Goal: Information Seeking & Learning: Understand process/instructions

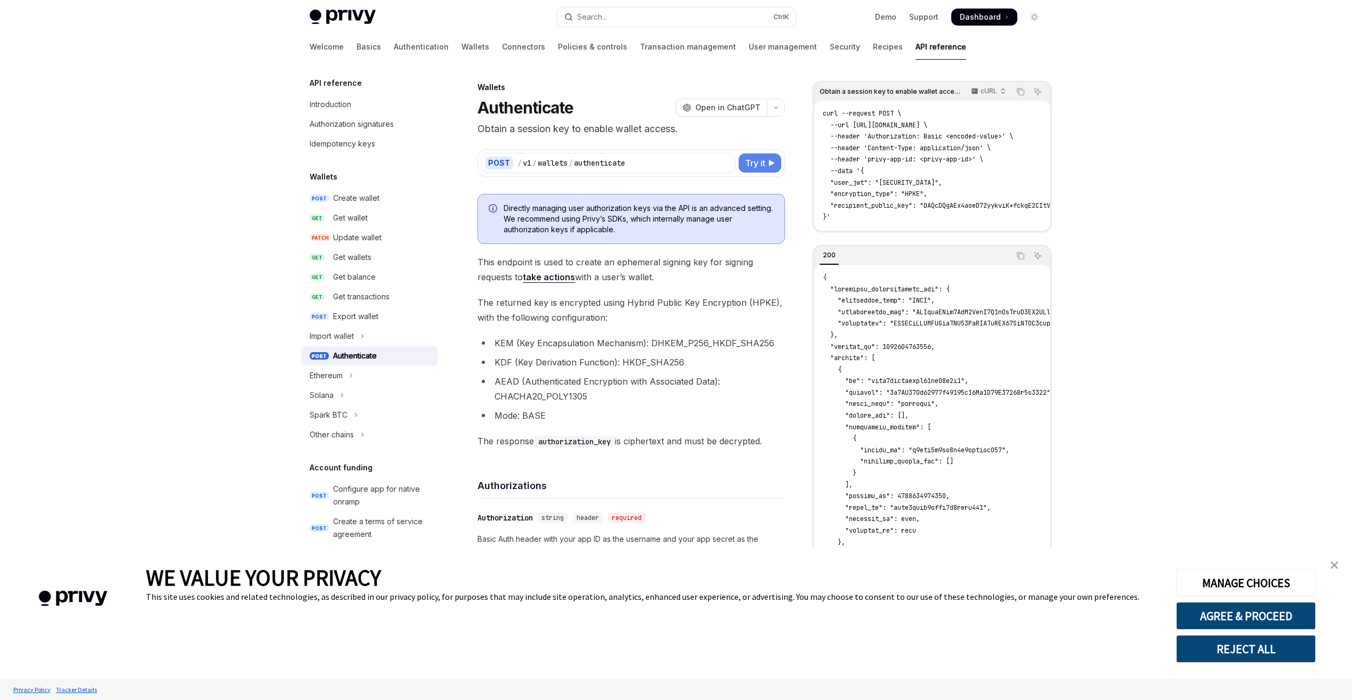
click at [757, 165] on span "Try it" at bounding box center [755, 163] width 20 height 13
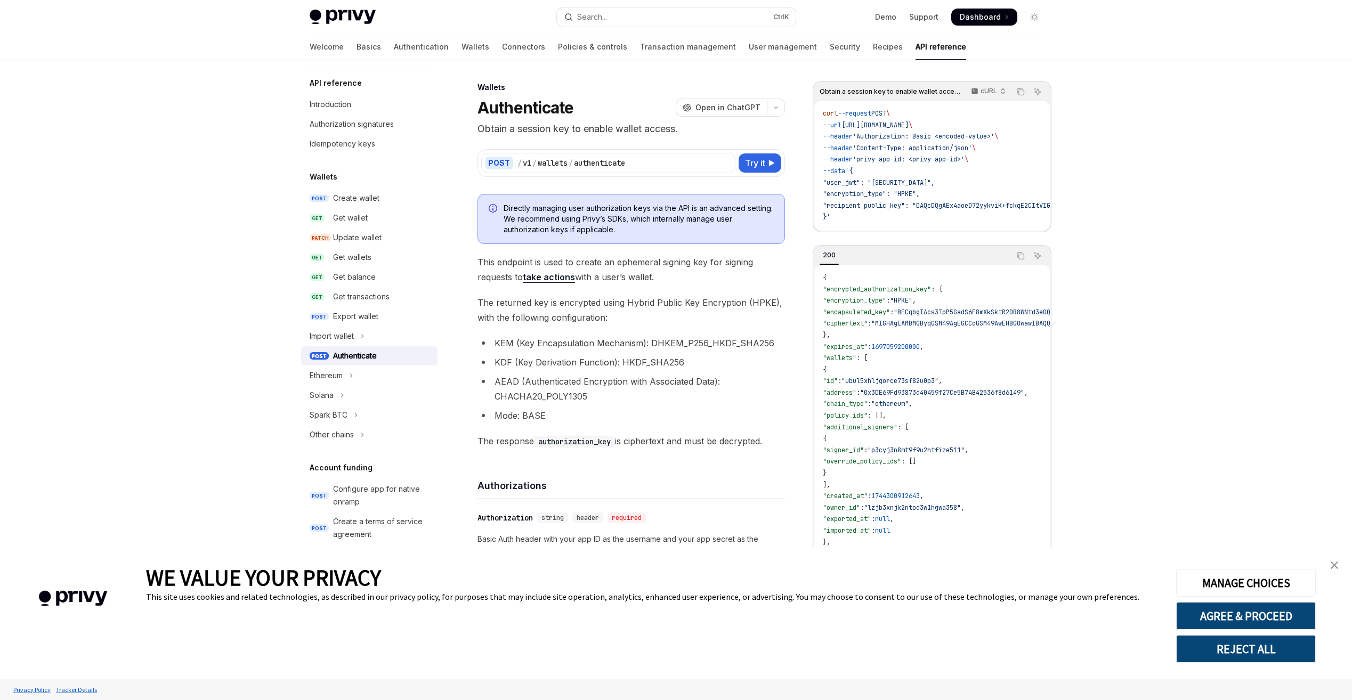
type textarea "*"
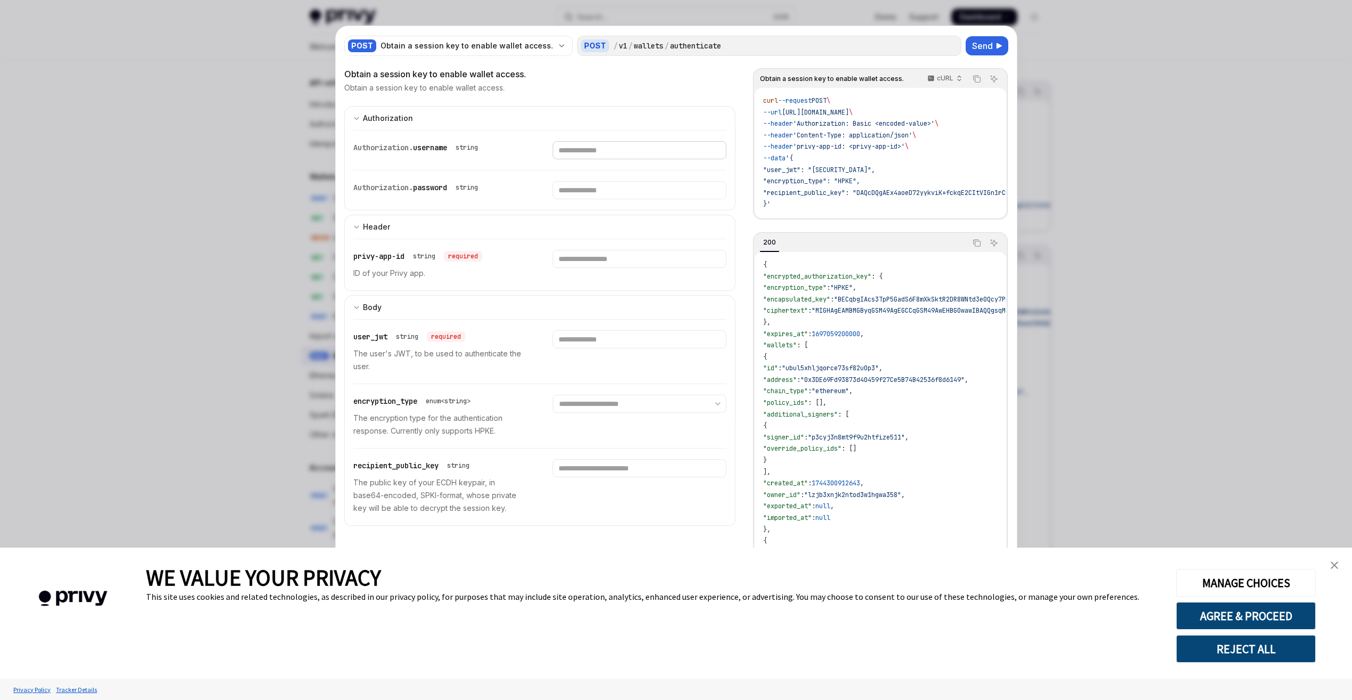
click at [630, 154] on input "Enter username" at bounding box center [640, 150] width 174 height 18
click at [569, 153] on input "Enter username" at bounding box center [640, 150] width 174 height 18
click at [575, 191] on input "Enter password" at bounding box center [640, 190] width 174 height 18
click at [580, 151] on input "Enter username" at bounding box center [640, 150] width 174 height 18
click at [587, 190] on input "Enter password" at bounding box center [640, 190] width 174 height 18
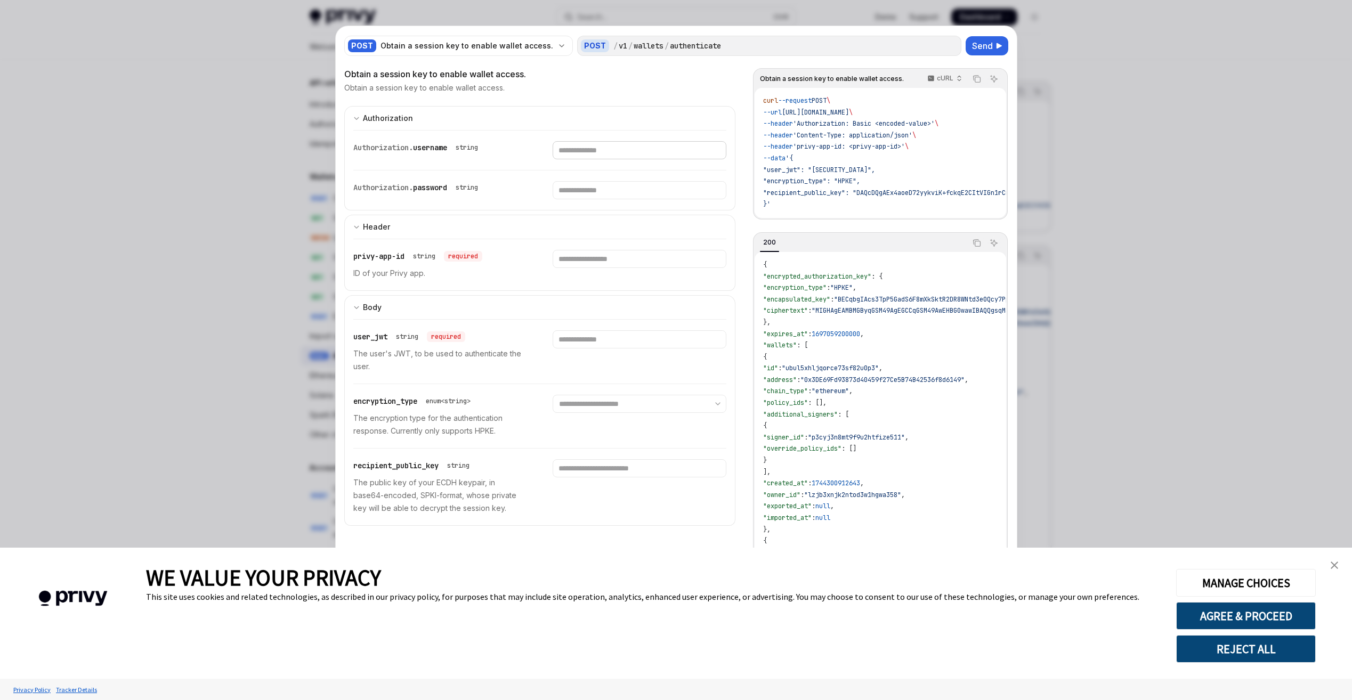
click at [593, 144] on input "Enter username" at bounding box center [640, 150] width 174 height 18
click at [602, 184] on input "Enter password" at bounding box center [640, 190] width 174 height 18
drag, startPoint x: 608, startPoint y: 154, endPoint x: 616, endPoint y: 191, distance: 38.0
click at [609, 156] on input "Enter username" at bounding box center [640, 150] width 174 height 18
click at [611, 185] on input "Enter password" at bounding box center [640, 190] width 174 height 18
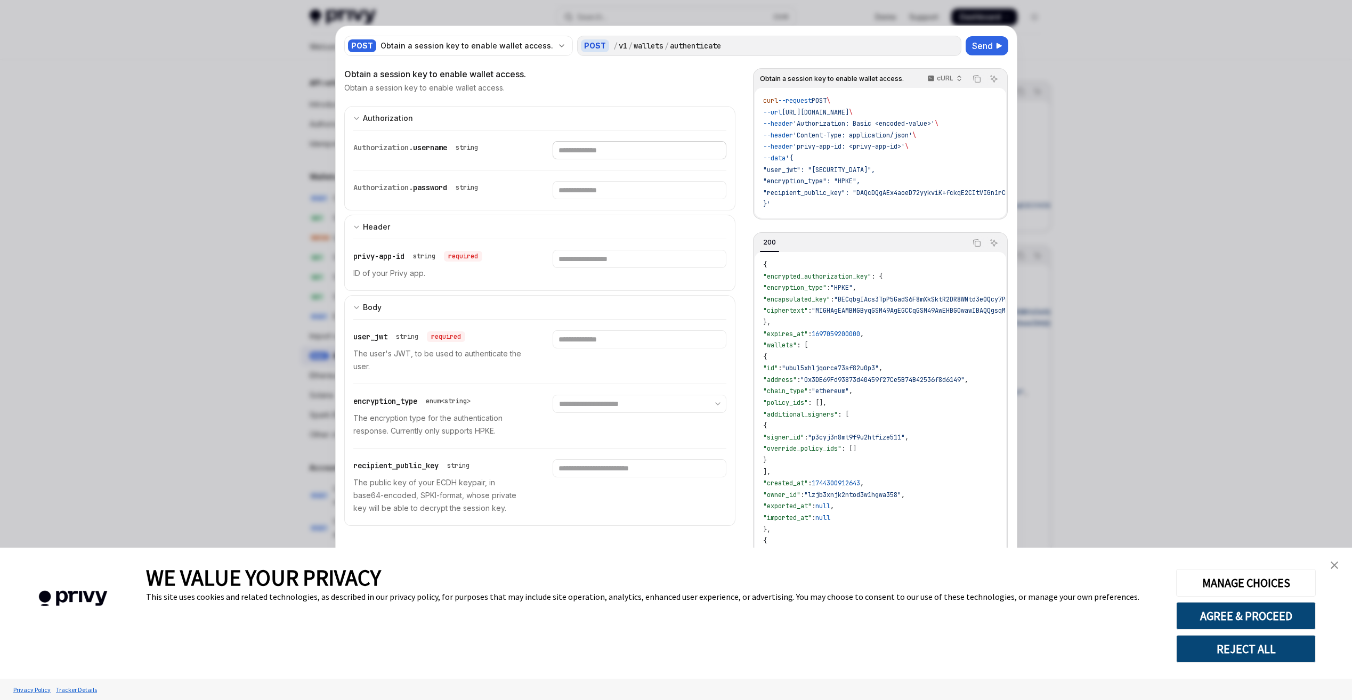
click at [604, 153] on input "Enter username" at bounding box center [640, 150] width 174 height 18
click at [610, 203] on div "Authorization. password string" at bounding box center [540, 190] width 374 height 39
click at [609, 193] on input "Enter password" at bounding box center [640, 190] width 174 height 18
click at [608, 252] on input "Enter privy-app-id" at bounding box center [640, 259] width 174 height 18
click at [615, 270] on div at bounding box center [640, 265] width 174 height 30
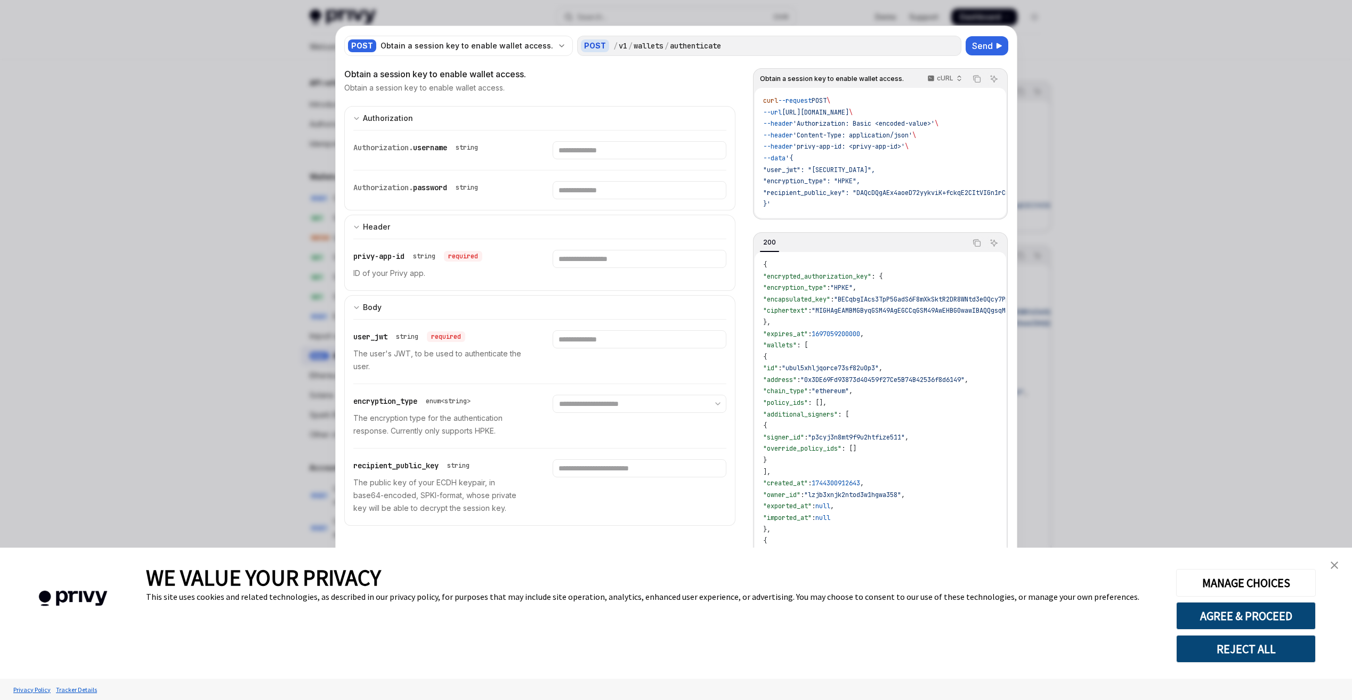
scroll to position [55, 0]
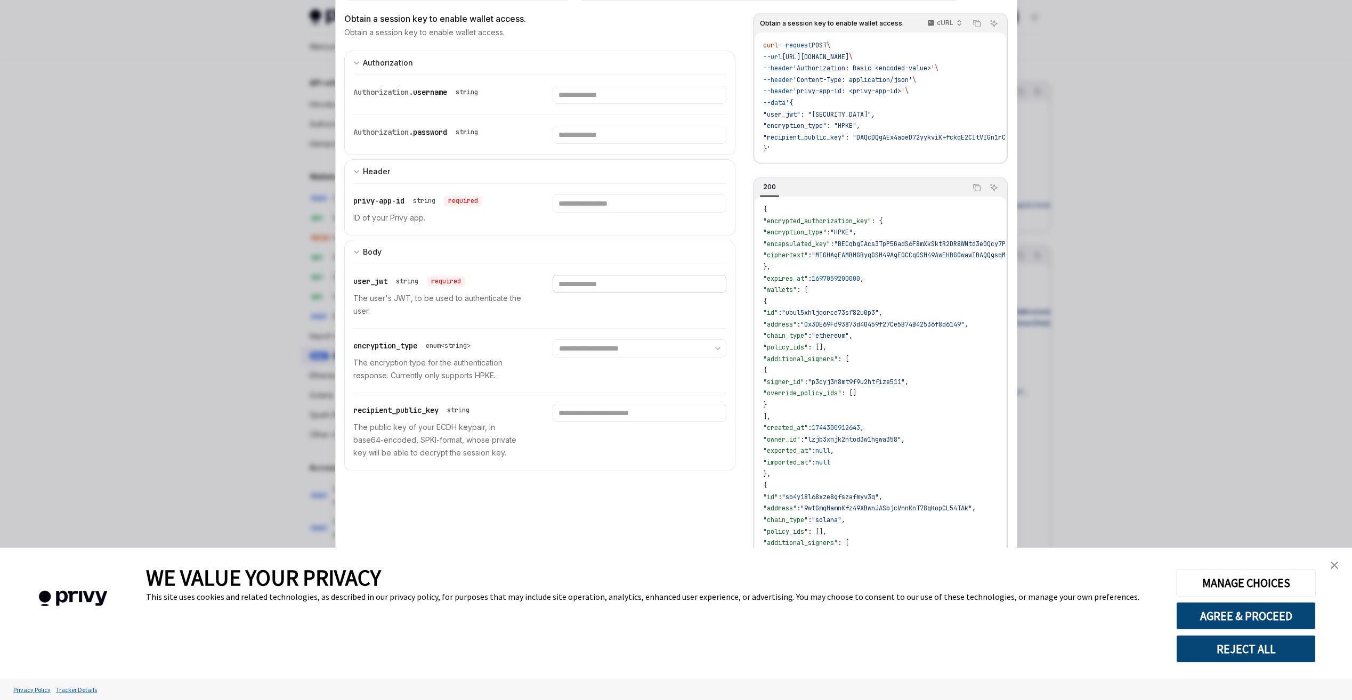
click at [620, 279] on input "Enter user_jwt" at bounding box center [640, 284] width 174 height 18
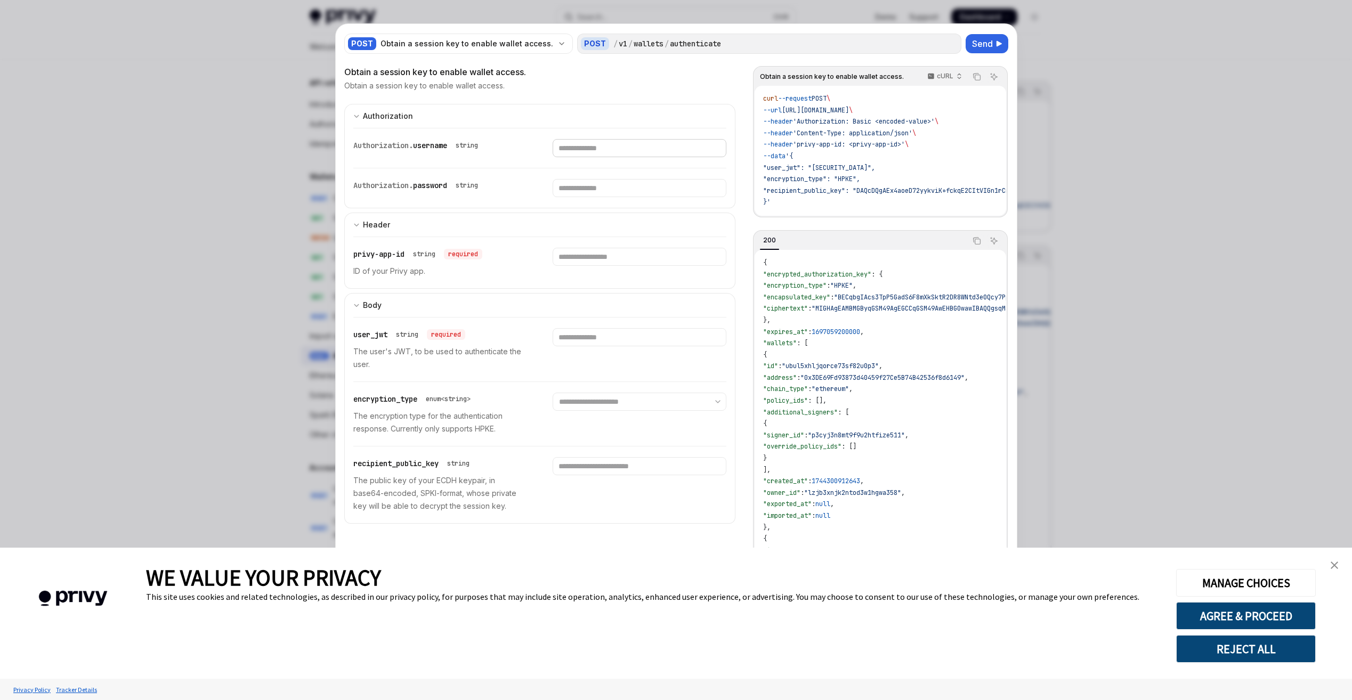
click at [627, 154] on input "Enter username" at bounding box center [640, 148] width 174 height 18
drag, startPoint x: 726, startPoint y: 43, endPoint x: 615, endPoint y: 44, distance: 111.9
click at [615, 44] on div "/ v1 / wallets / authenticate" at bounding box center [785, 43] width 344 height 11
copy div "wallets / authenticate"
